Goal: Check status: Check status

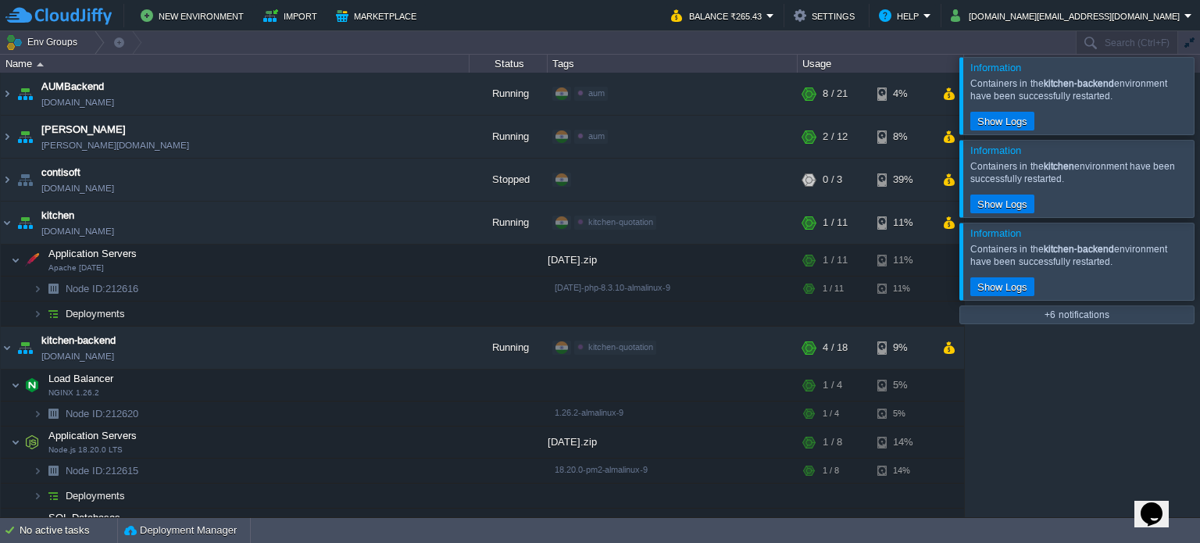
scroll to position [4, 0]
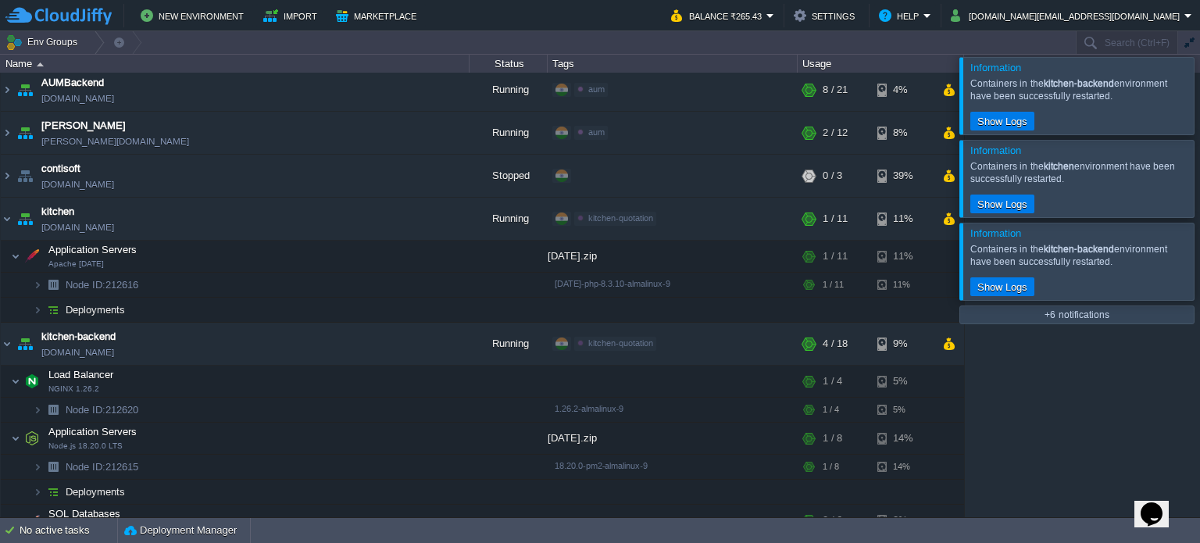
click at [1199, 94] on div at bounding box center [1218, 95] width 0 height 77
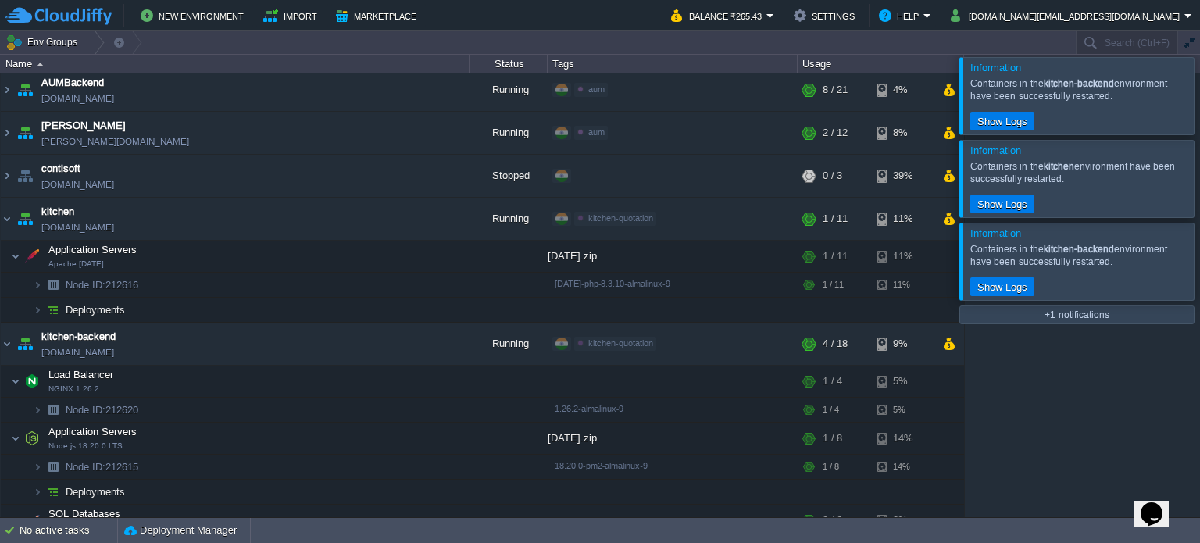
click at [1199, 94] on div at bounding box center [1218, 95] width 0 height 77
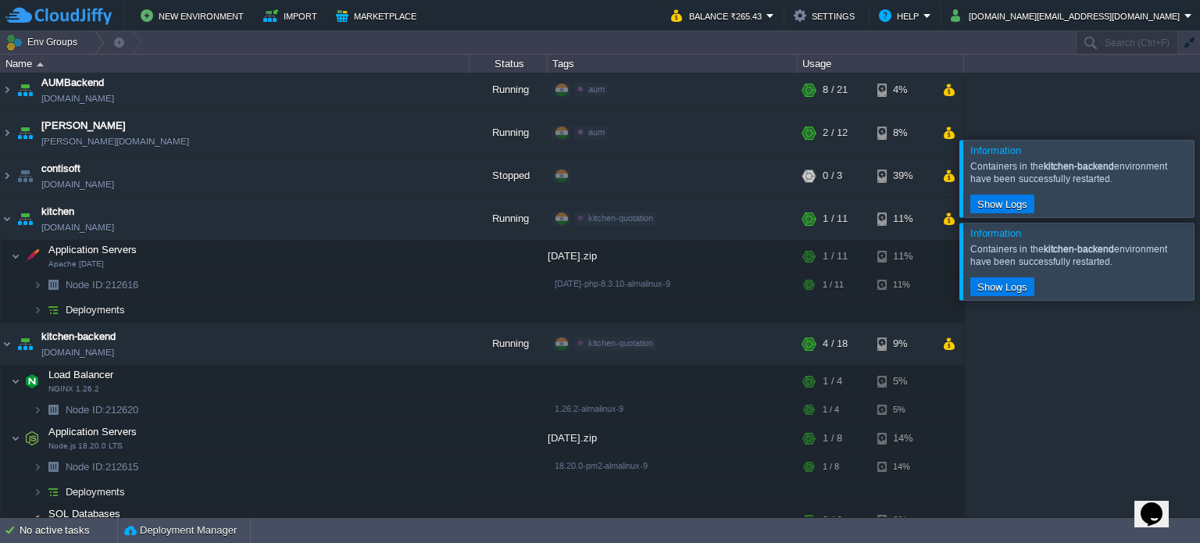
click at [1199, 140] on div at bounding box center [1218, 178] width 0 height 77
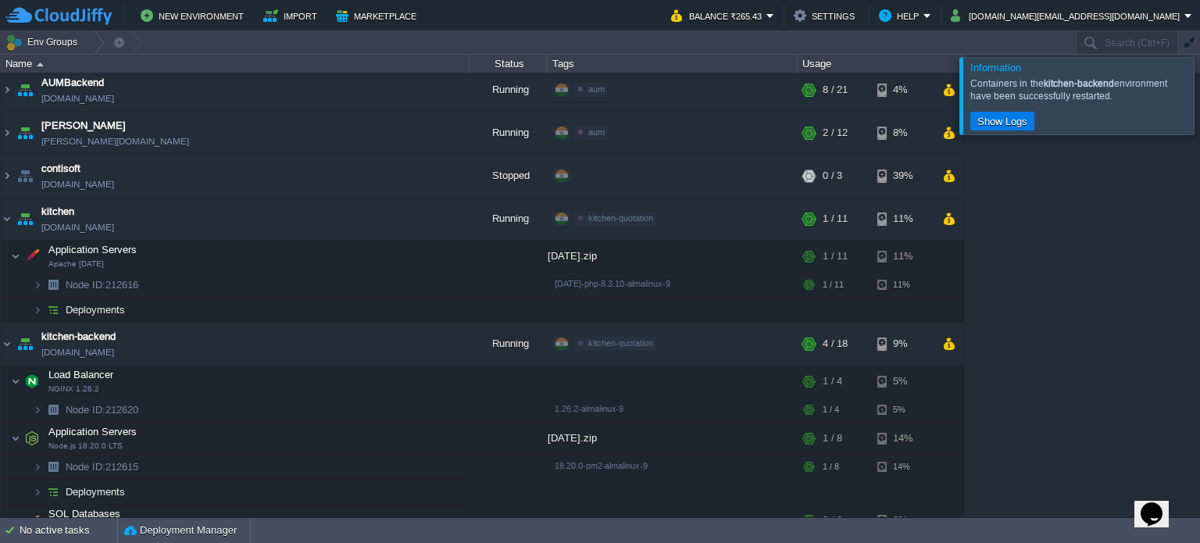
click at [1199, 94] on div at bounding box center [1218, 95] width 0 height 77
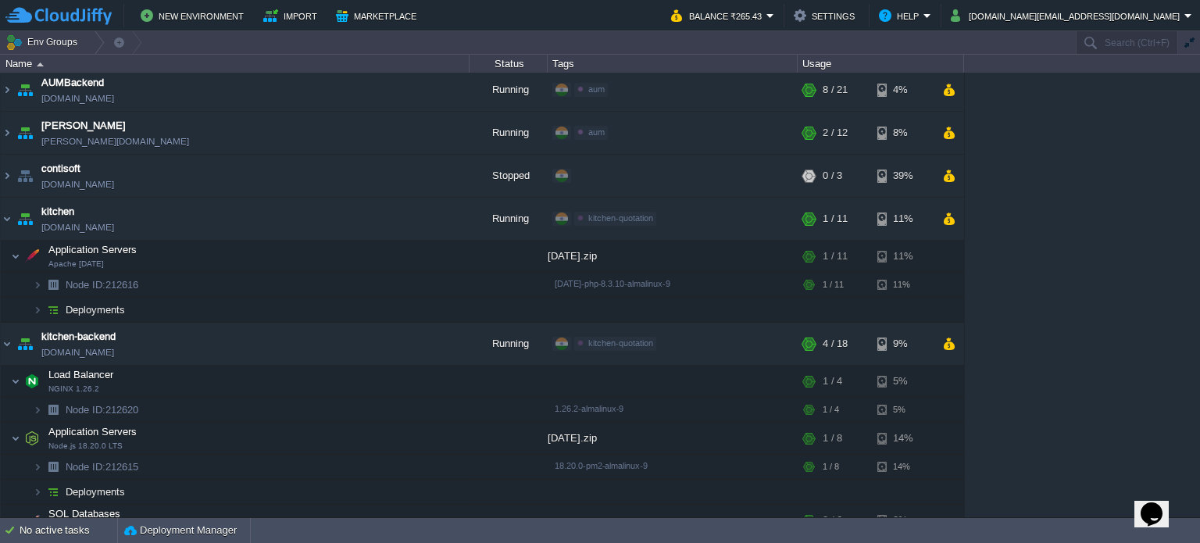
click at [1125, 319] on div "AUMBackend [DOMAIN_NAME] Running aum Edit RAM 26% CPU 1% 8 / 21 4% aumtech [DOM…" at bounding box center [600, 295] width 1200 height 444
click at [12, 214] on img at bounding box center [7, 219] width 12 height 42
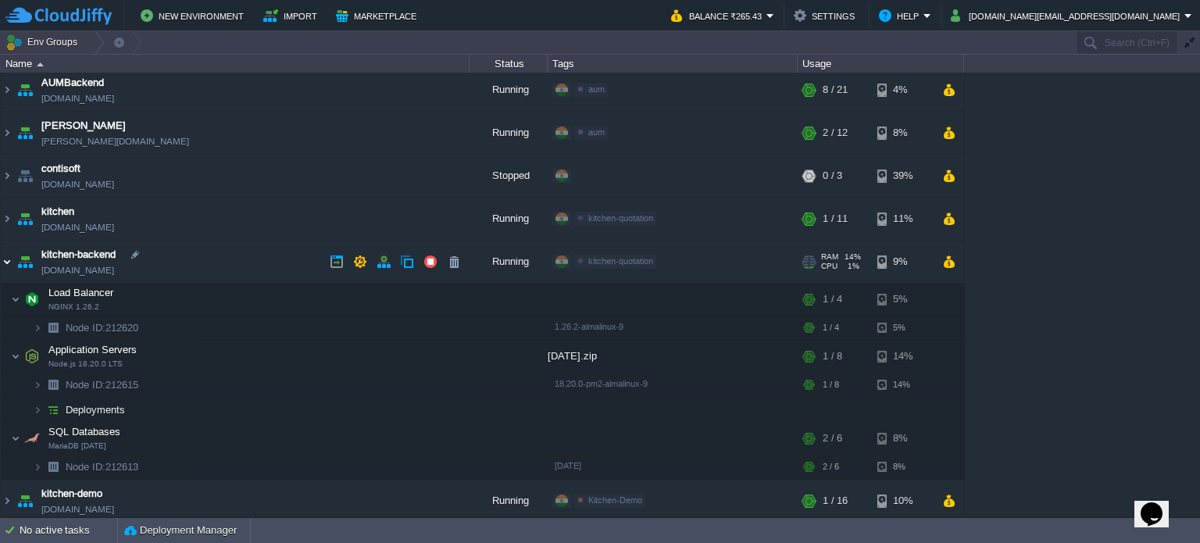
click at [11, 258] on img at bounding box center [7, 262] width 12 height 42
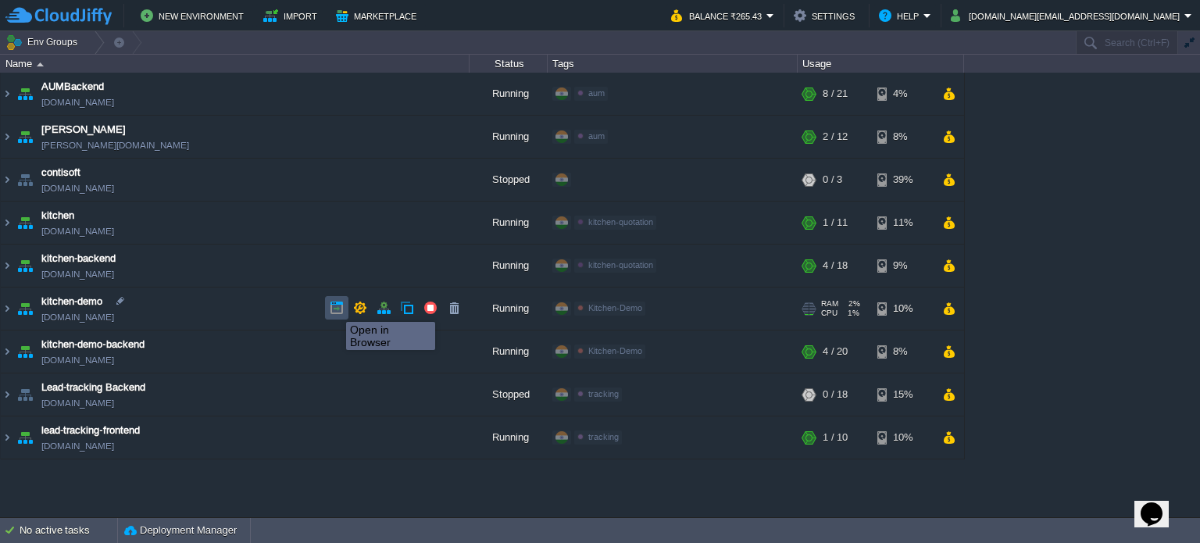
click at [334, 308] on button "button" at bounding box center [337, 308] width 14 height 14
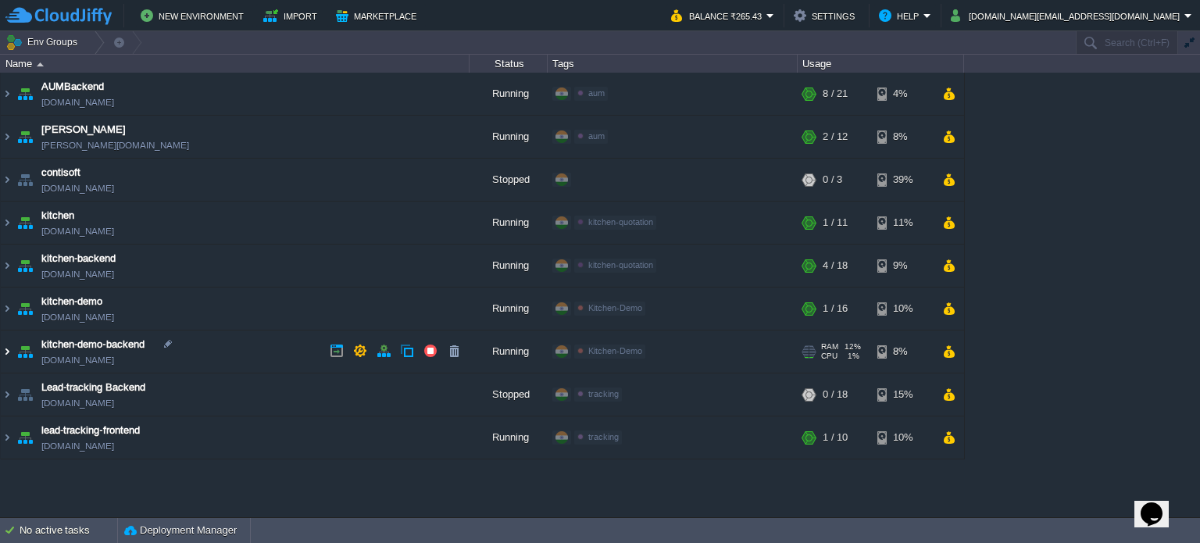
click at [3, 351] on img at bounding box center [7, 351] width 12 height 42
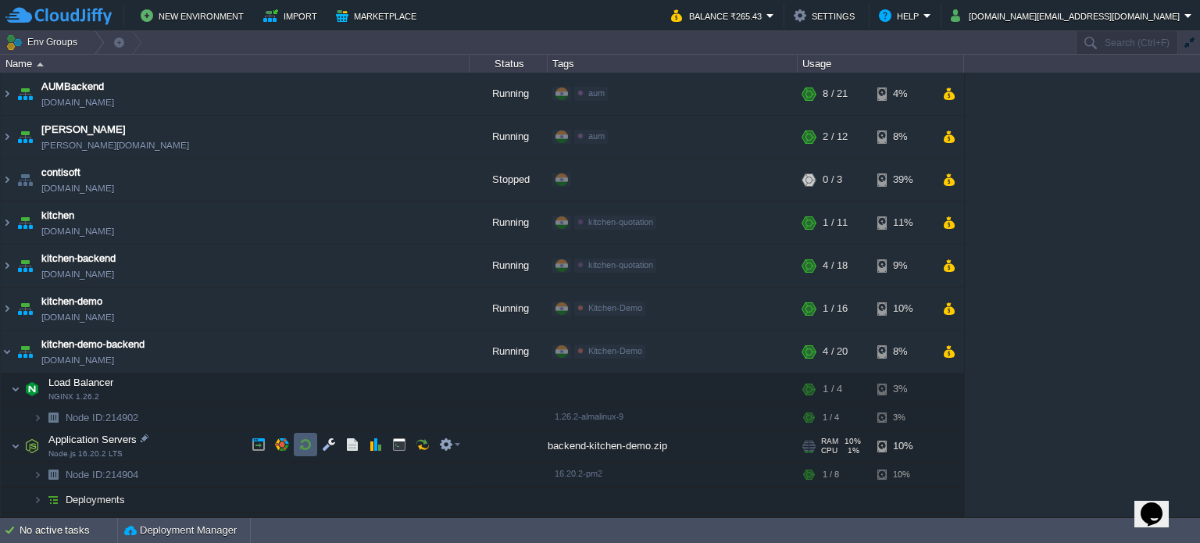
click at [305, 439] on button "button" at bounding box center [305, 444] width 14 height 14
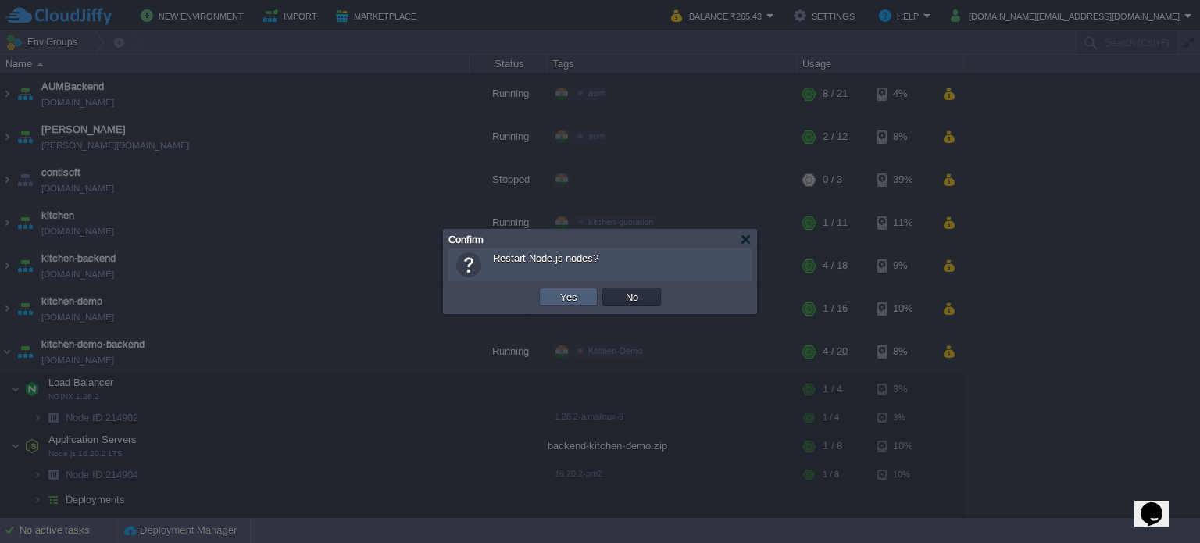
click at [586, 296] on td "Yes" at bounding box center [568, 296] width 59 height 19
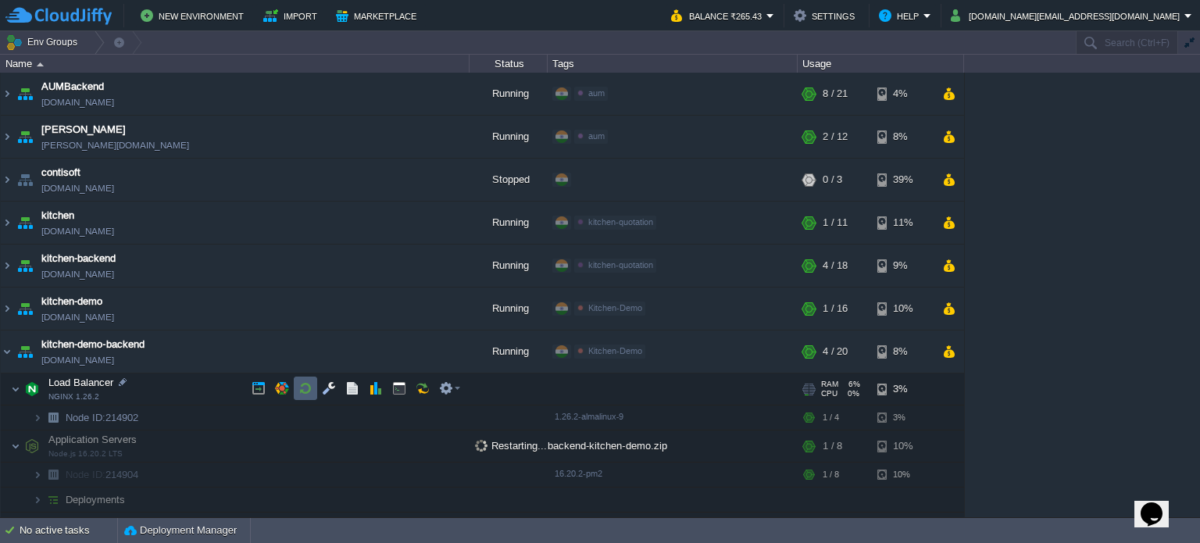
click at [303, 388] on button "button" at bounding box center [305, 388] width 14 height 14
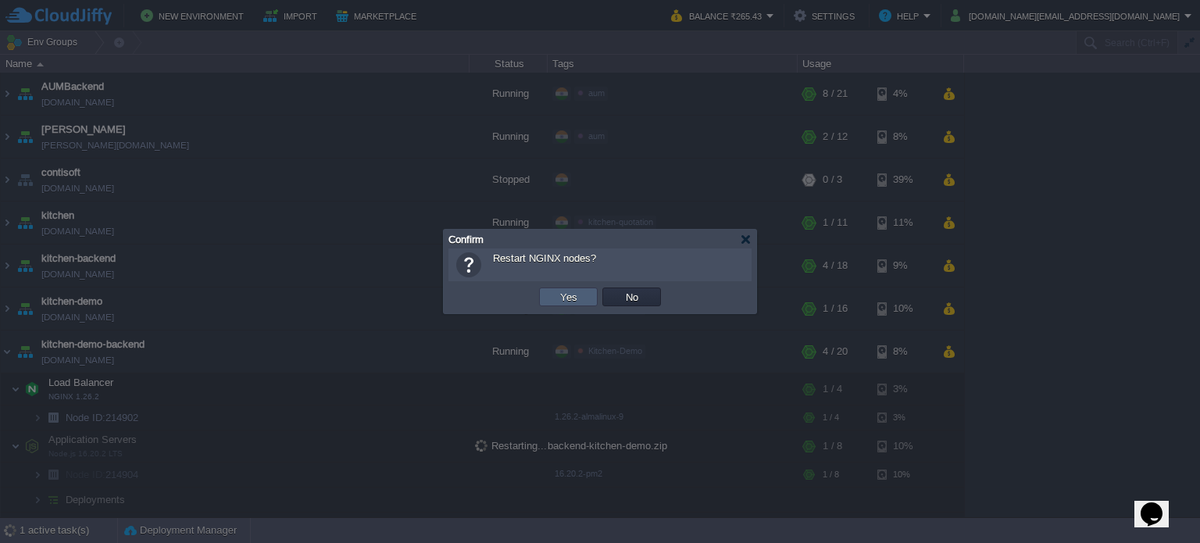
click at [575, 297] on button "Yes" at bounding box center [568, 297] width 27 height 14
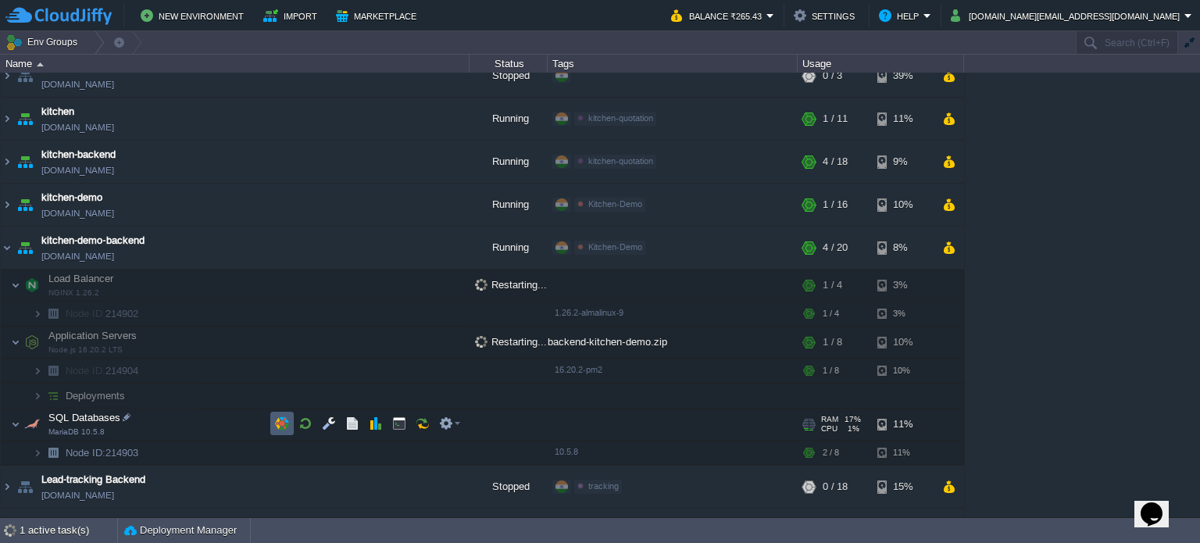
scroll to position [135, 0]
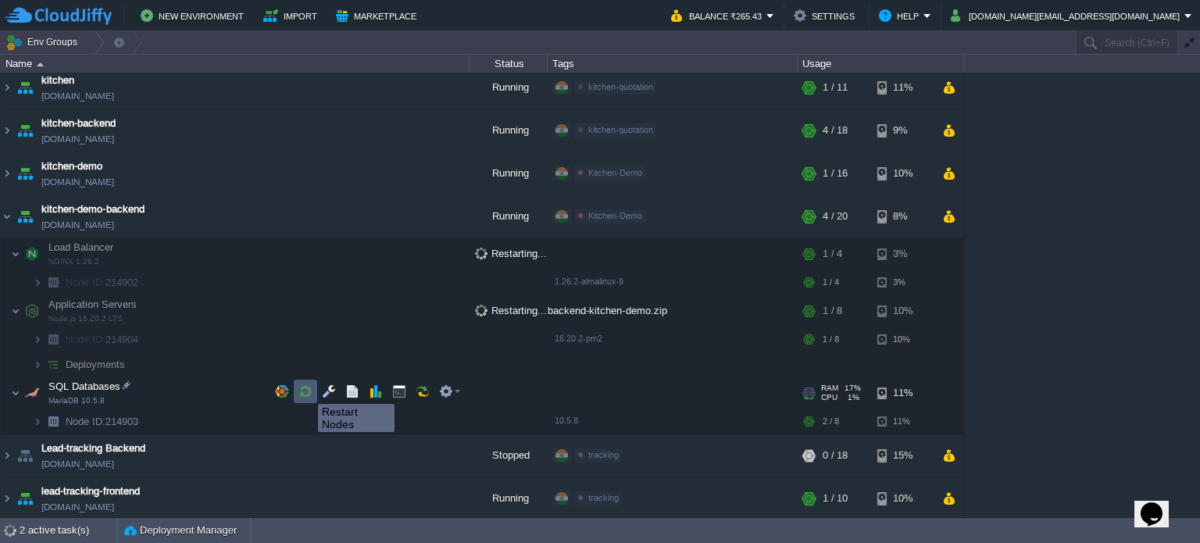
click at [310, 390] on button "button" at bounding box center [305, 391] width 14 height 14
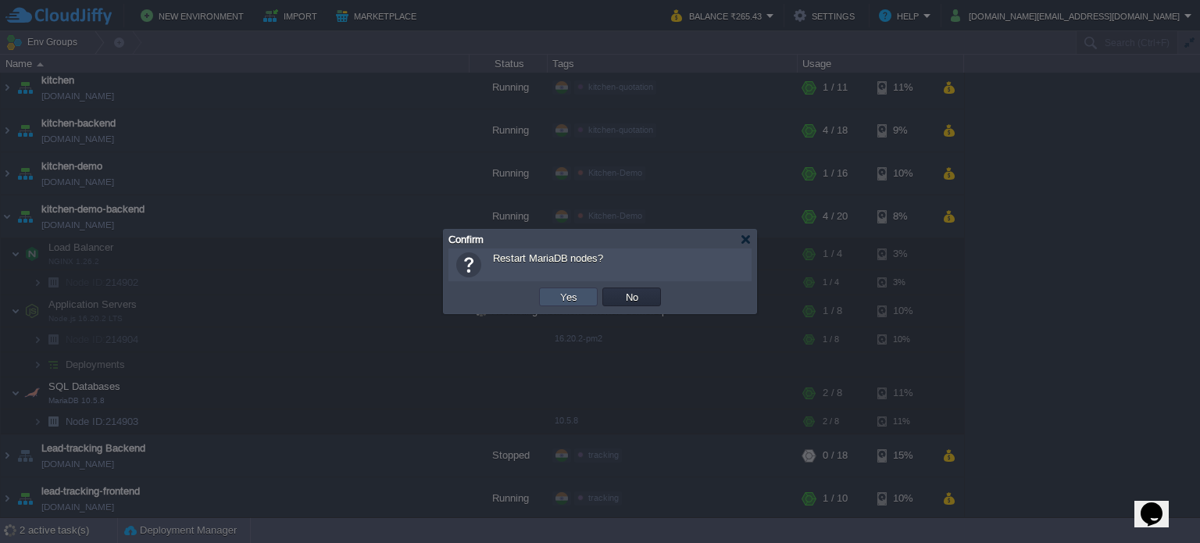
click at [564, 298] on button "Yes" at bounding box center [568, 297] width 27 height 14
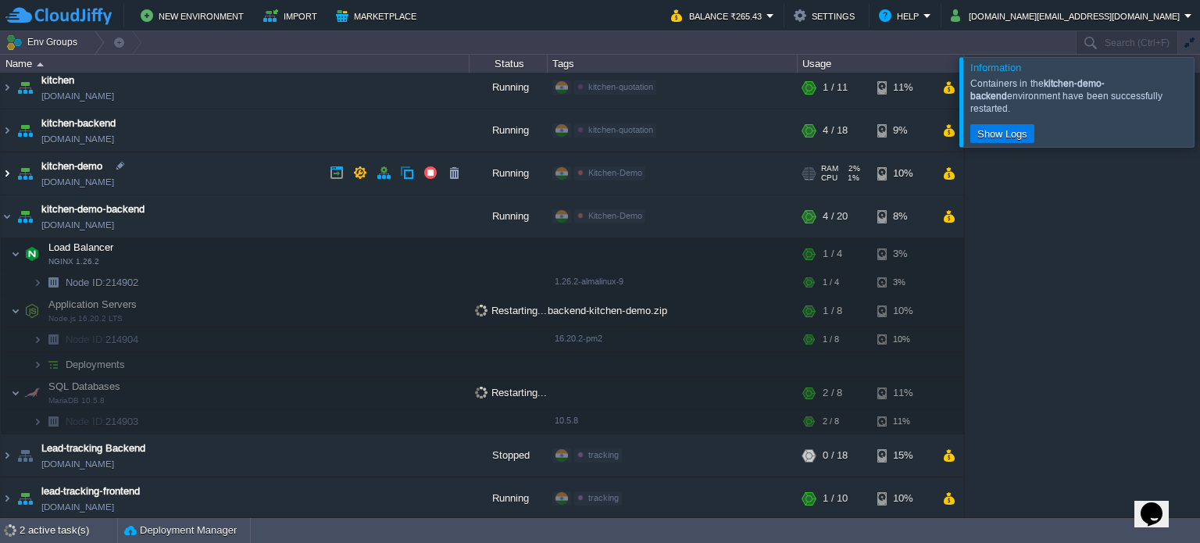
click at [6, 171] on img at bounding box center [7, 173] width 12 height 42
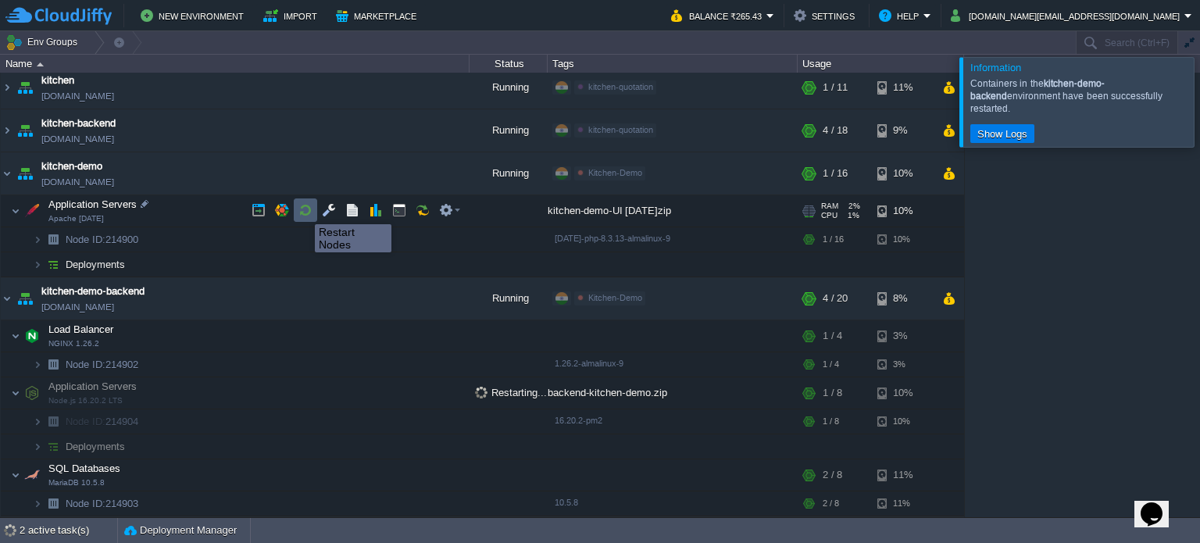
click at [305, 210] on button "button" at bounding box center [305, 210] width 14 height 14
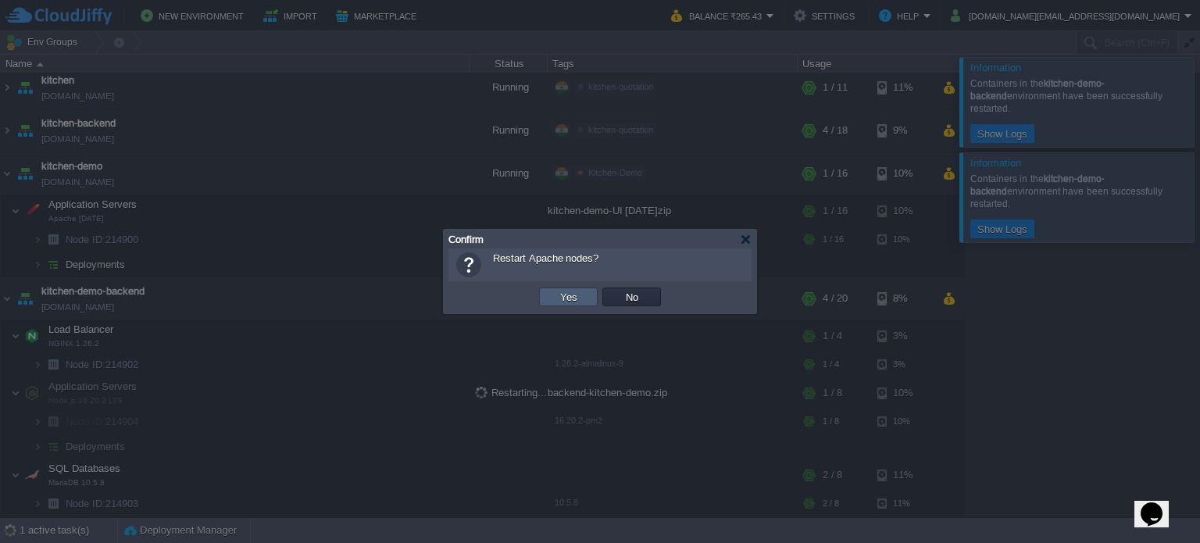
click at [572, 297] on button "Yes" at bounding box center [568, 297] width 27 height 14
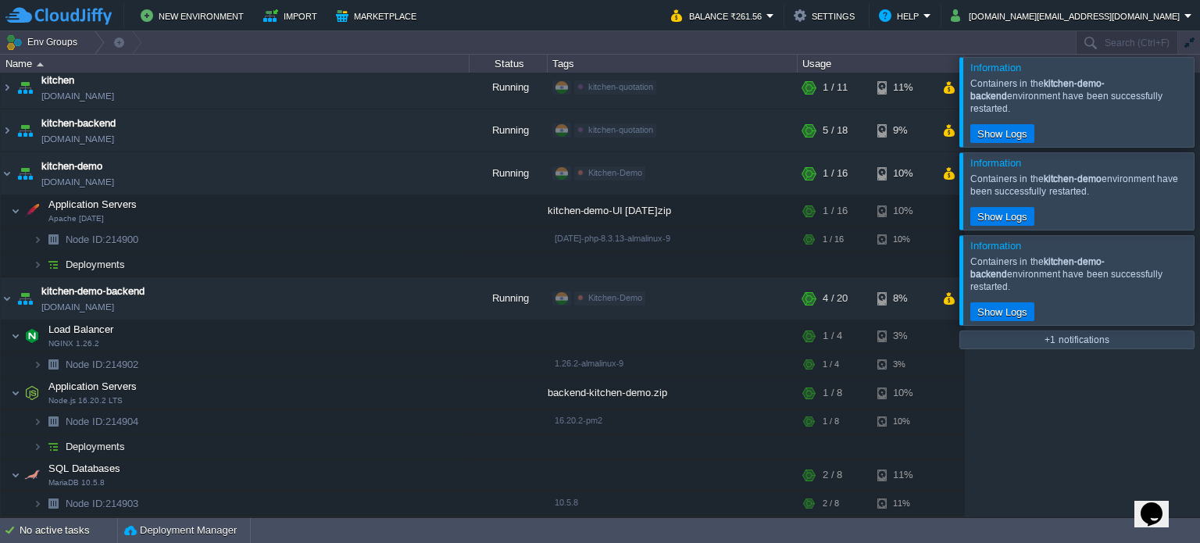
click at [1154, 502] on icon "Chat widget" at bounding box center [1151, 513] width 22 height 23
click at [1154, 508] on icon "Close Chat This icon closes the chat window." at bounding box center [1148, 517] width 19 height 19
click at [1199, 91] on div at bounding box center [1218, 101] width 0 height 89
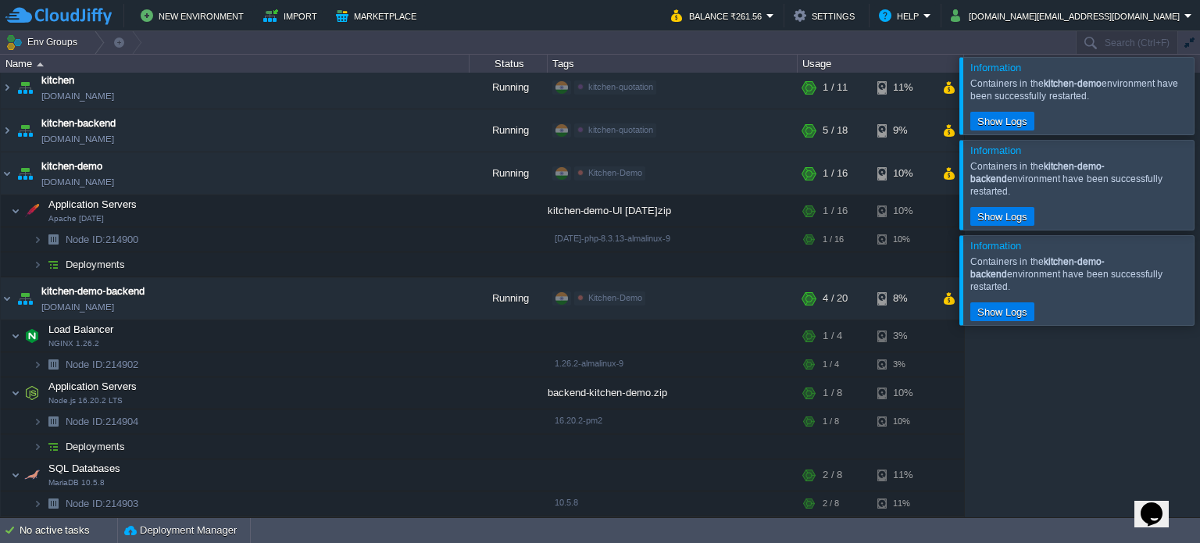
click at [1199, 91] on div at bounding box center [1218, 95] width 0 height 77
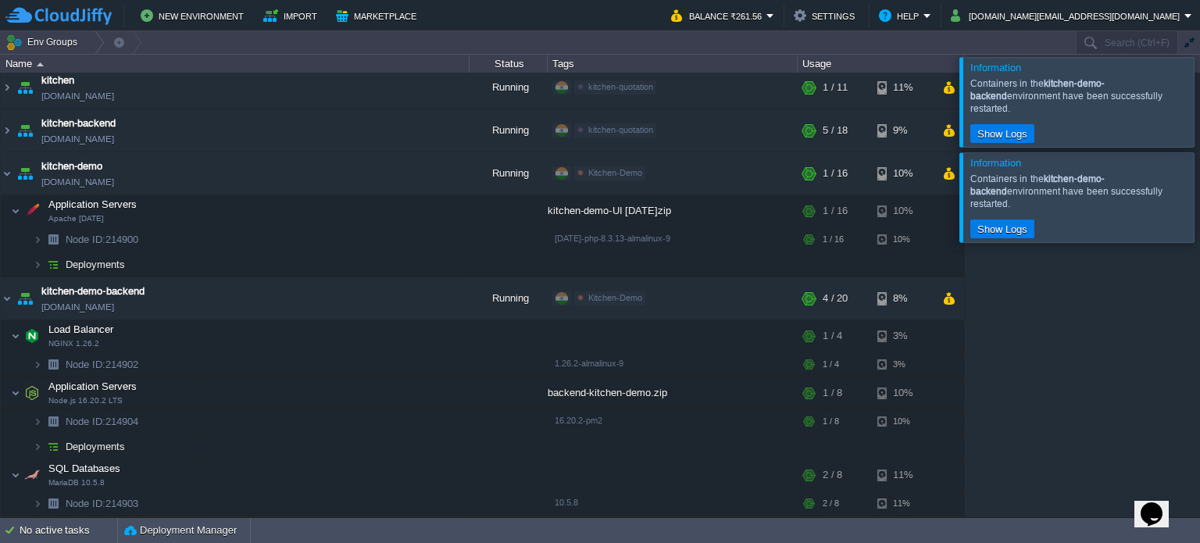
click at [1199, 91] on div at bounding box center [1218, 101] width 0 height 89
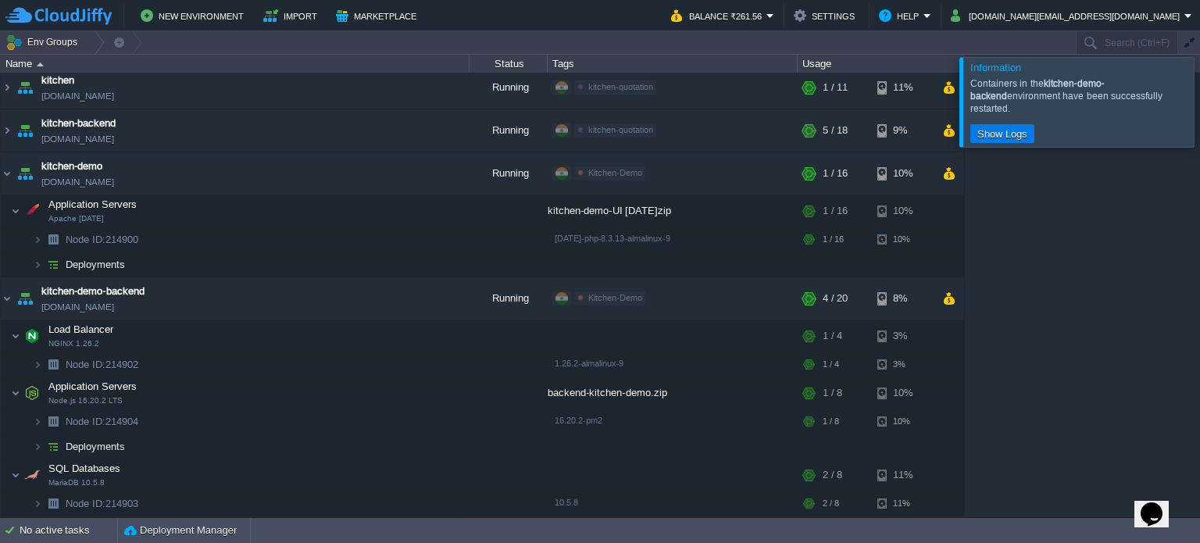
click at [1193, 91] on div at bounding box center [1193, 102] width 0 height 89
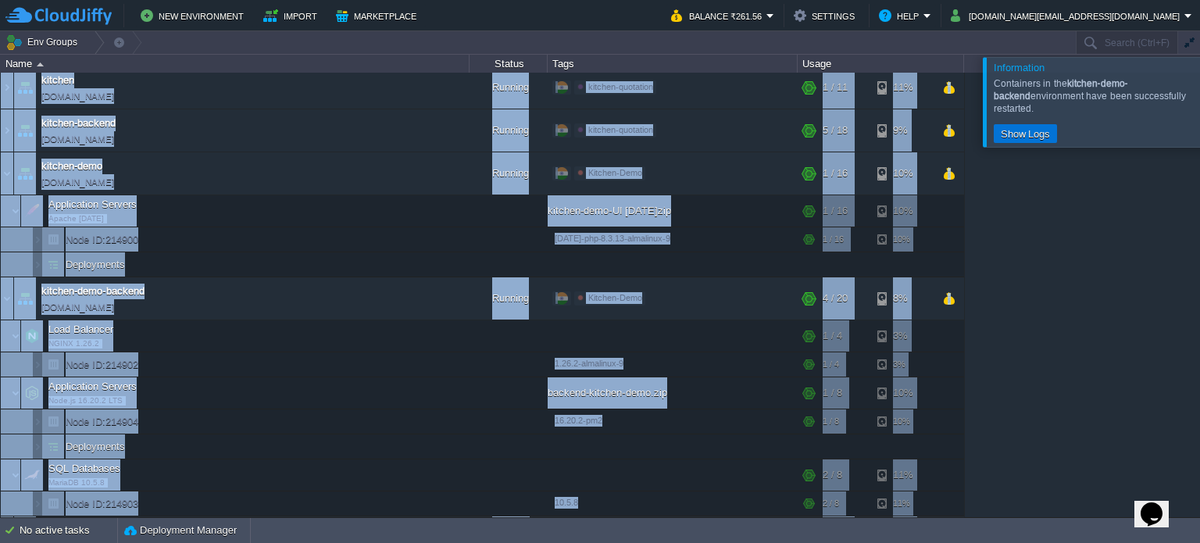
click at [1178, 91] on div "AUMBackend [DOMAIN_NAME] Running aum Edit RAM 26% CPU 1% 8 / 21 4% aumtech [DOM…" at bounding box center [600, 295] width 1200 height 444
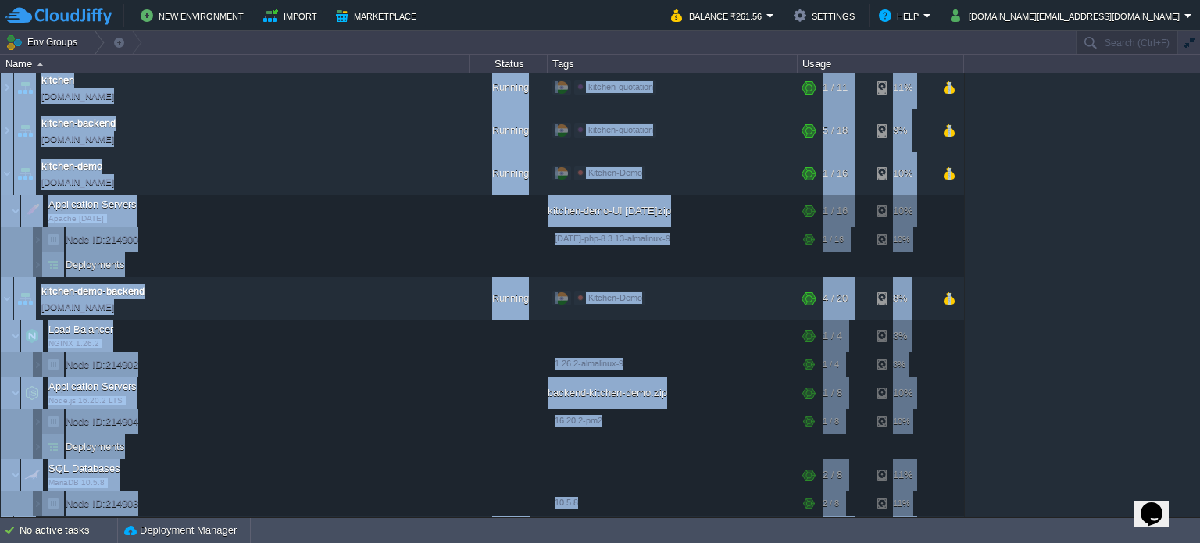
click at [1140, 172] on div "AUMBackend [DOMAIN_NAME] Running aum Edit RAM 26% CPU 1% 8 / 21 4% aumtech [DOM…" at bounding box center [600, 295] width 1200 height 444
